Goal: Task Accomplishment & Management: Manage account settings

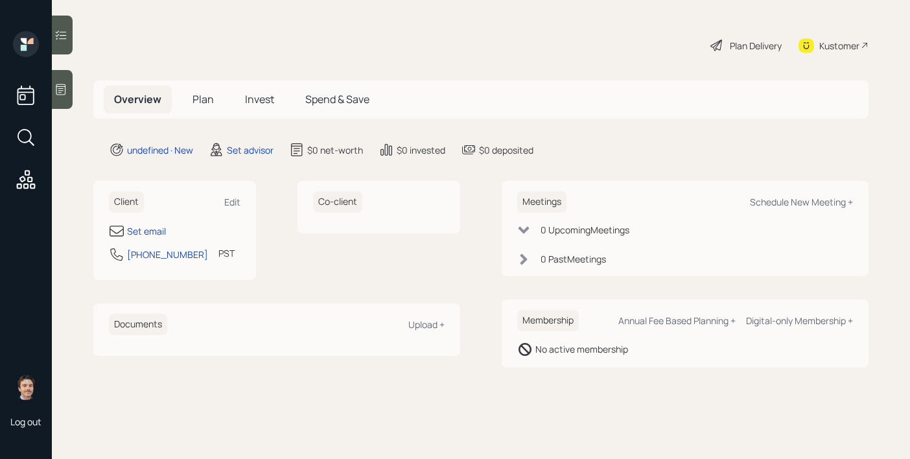
click at [233, 211] on div "Client Edit" at bounding box center [175, 201] width 132 height 21
click at [236, 198] on div "Edit" at bounding box center [232, 202] width 16 height 12
select select "America/Los_Angeles"
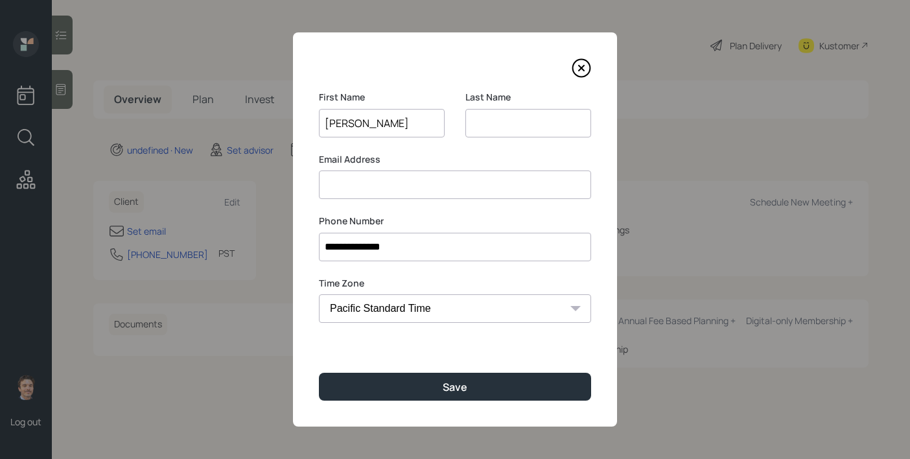
type input "[PERSON_NAME]"
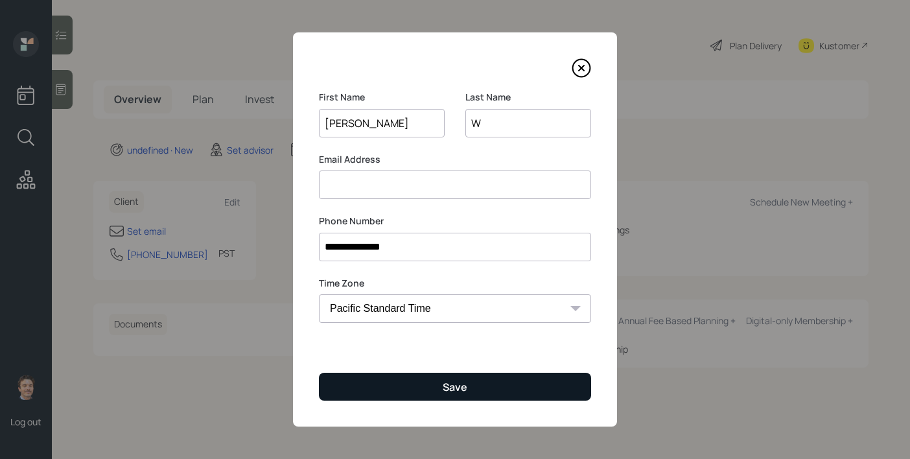
type input "W"
click at [409, 388] on button "Save" at bounding box center [455, 387] width 272 height 28
